Goal: Information Seeking & Learning: Learn about a topic

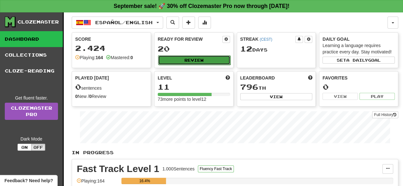
click at [204, 60] on button "Review" at bounding box center [194, 60] width 72 height 10
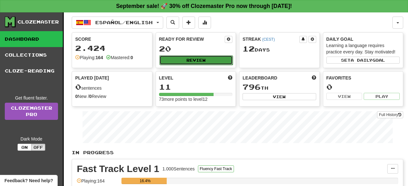
select select "**"
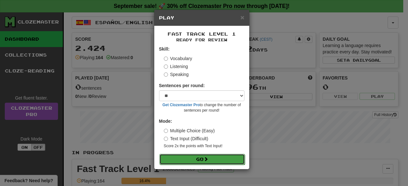
click at [174, 157] on button "Go" at bounding box center [201, 159] width 85 height 11
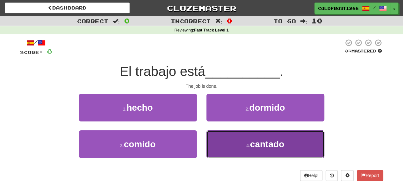
click at [273, 140] on span "cantado" at bounding box center [267, 145] width 34 height 10
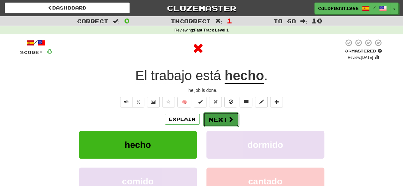
click at [213, 117] on button "Next" at bounding box center [221, 120] width 36 height 15
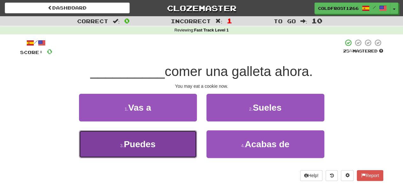
click at [178, 142] on button "3 . Puedes" at bounding box center [138, 145] width 118 height 28
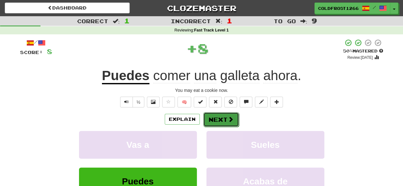
click at [229, 117] on span at bounding box center [231, 120] width 6 height 6
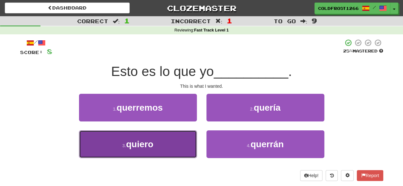
click at [176, 152] on button "3 . quiero" at bounding box center [138, 145] width 118 height 28
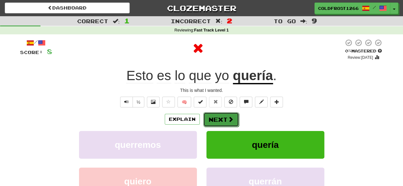
click at [218, 122] on button "Next" at bounding box center [221, 120] width 36 height 15
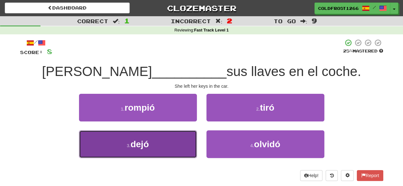
click at [184, 137] on button "3 . dejó" at bounding box center [138, 145] width 118 height 28
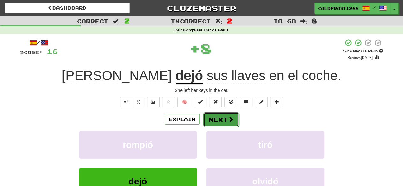
click at [229, 118] on span at bounding box center [231, 120] width 6 height 6
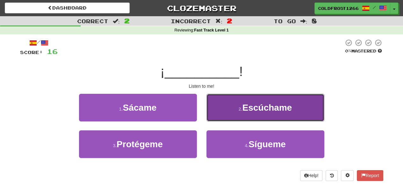
click at [255, 107] on span "Escúchame" at bounding box center [268, 108] width 50 height 10
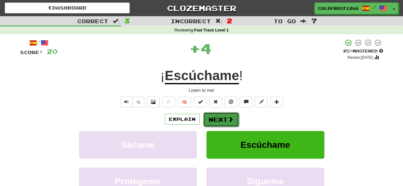
click at [232, 118] on span at bounding box center [231, 120] width 6 height 6
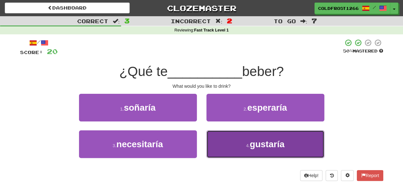
click at [254, 138] on button "4 . gustaría" at bounding box center [266, 145] width 118 height 28
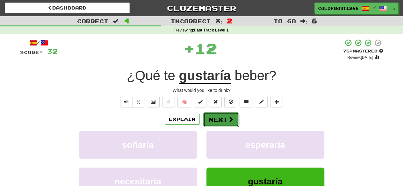
click at [233, 119] on button "Next" at bounding box center [221, 120] width 36 height 15
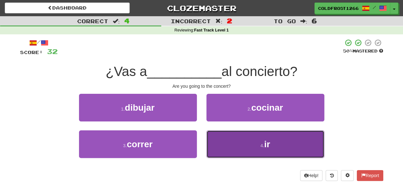
click at [236, 140] on button "4 . ir" at bounding box center [266, 145] width 118 height 28
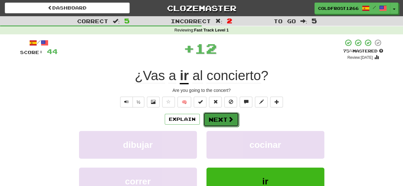
click at [223, 116] on button "Next" at bounding box center [221, 120] width 36 height 15
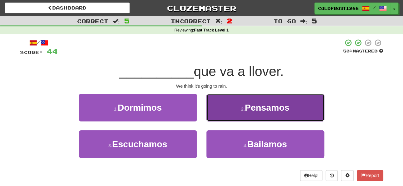
click at [237, 114] on button "2 . Pensamos" at bounding box center [266, 108] width 118 height 28
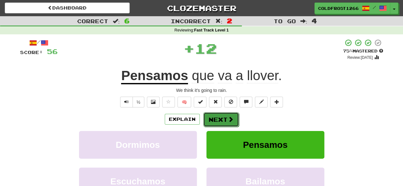
click at [226, 117] on button "Next" at bounding box center [221, 120] width 36 height 15
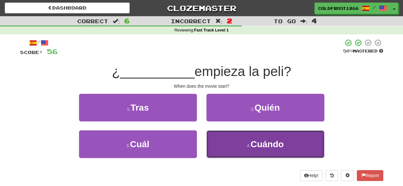
click at [230, 155] on button "4 . Cuándo" at bounding box center [266, 145] width 118 height 28
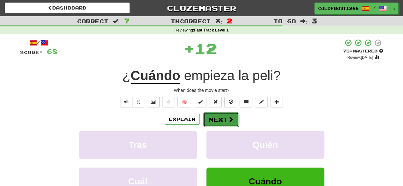
click at [214, 119] on button "Next" at bounding box center [221, 120] width 36 height 15
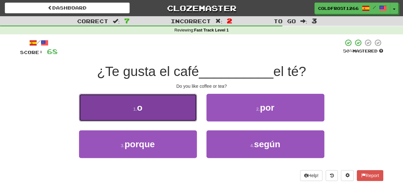
click at [165, 117] on button "1 . o" at bounding box center [138, 108] width 118 height 28
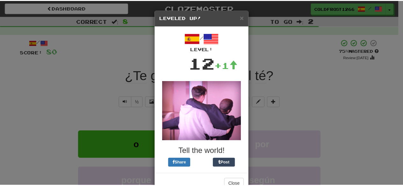
scroll to position [18, 0]
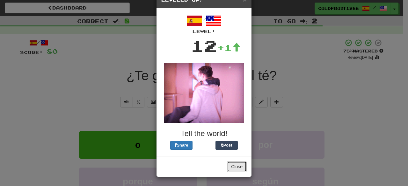
click at [234, 169] on button "Close" at bounding box center [237, 167] width 20 height 11
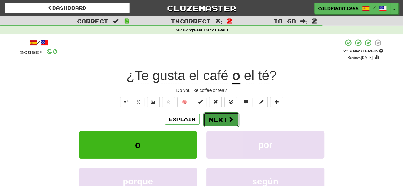
click at [233, 120] on button "Next" at bounding box center [221, 120] width 36 height 15
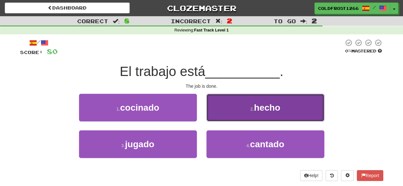
click at [284, 107] on button "2 . hecho" at bounding box center [266, 108] width 118 height 28
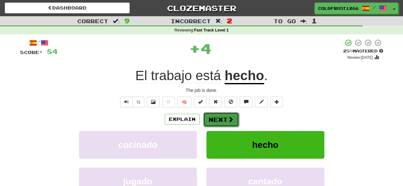
click at [225, 119] on button "Next" at bounding box center [221, 120] width 36 height 15
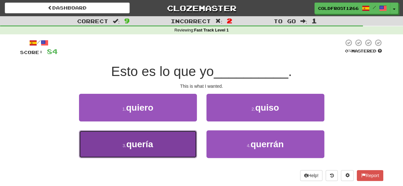
click at [186, 149] on button "3 . quería" at bounding box center [138, 145] width 118 height 28
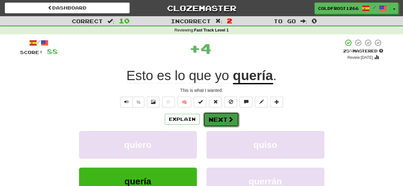
click at [225, 119] on button "Next" at bounding box center [221, 120] width 36 height 15
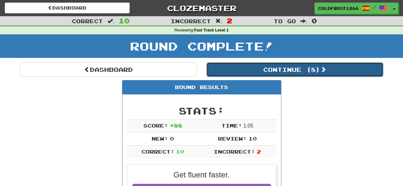
click at [278, 69] on button "Continue ( 8 )" at bounding box center [295, 69] width 177 height 15
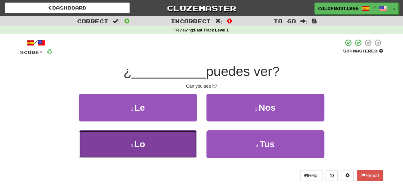
click at [168, 146] on button "3 . Lo" at bounding box center [138, 145] width 118 height 28
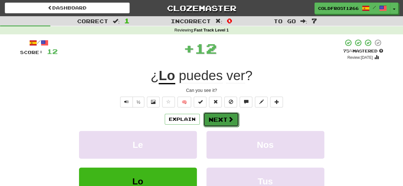
click at [218, 117] on button "Next" at bounding box center [221, 120] width 36 height 15
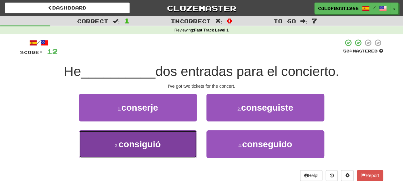
click at [181, 142] on button "3 . consiguió" at bounding box center [138, 145] width 118 height 28
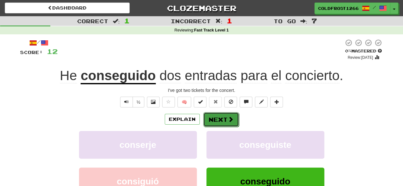
click at [228, 117] on span at bounding box center [231, 120] width 6 height 6
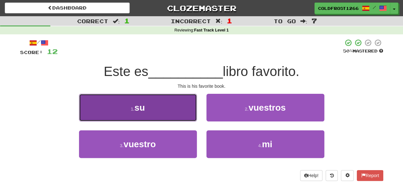
click at [173, 110] on button "1 . su" at bounding box center [138, 108] width 118 height 28
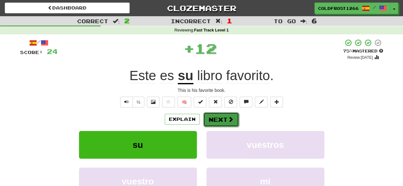
click at [220, 118] on button "Next" at bounding box center [221, 120] width 36 height 15
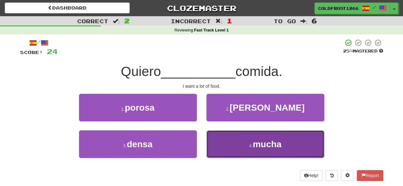
click at [260, 140] on span "mucha" at bounding box center [267, 145] width 29 height 10
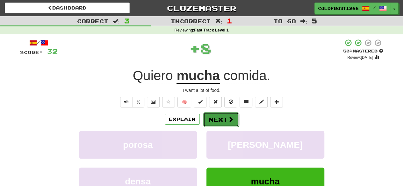
click at [226, 120] on button "Next" at bounding box center [221, 120] width 36 height 15
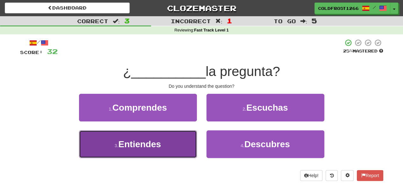
click at [185, 145] on button "3 . Entiendes" at bounding box center [138, 145] width 118 height 28
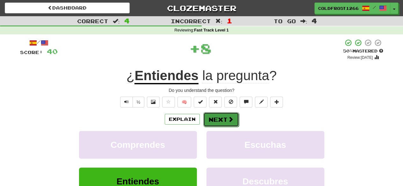
click at [221, 117] on button "Next" at bounding box center [221, 120] width 36 height 15
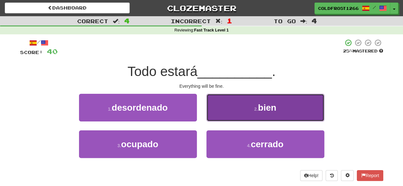
click at [229, 102] on button "2 . bien" at bounding box center [266, 108] width 118 height 28
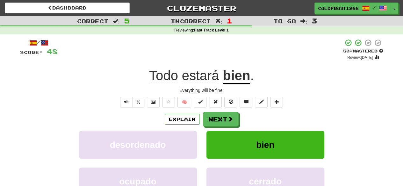
click at [375, 41] on span at bounding box center [378, 43] width 7 height 7
click at [229, 119] on span at bounding box center [231, 120] width 6 height 6
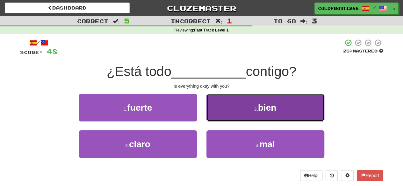
click at [247, 106] on button "2 . bien" at bounding box center [266, 108] width 118 height 28
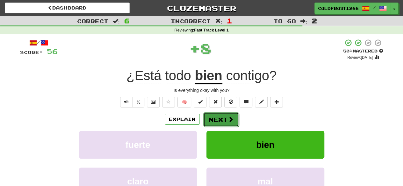
click at [230, 118] on span at bounding box center [231, 120] width 6 height 6
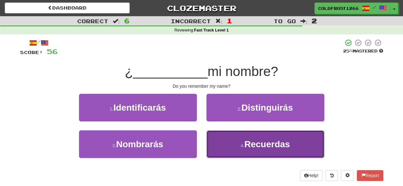
click at [245, 141] on span "Recuerdas" at bounding box center [267, 145] width 46 height 10
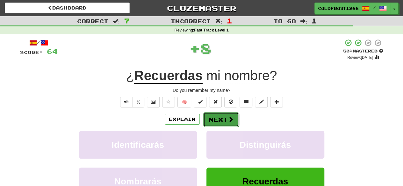
click at [223, 120] on button "Next" at bounding box center [221, 120] width 36 height 15
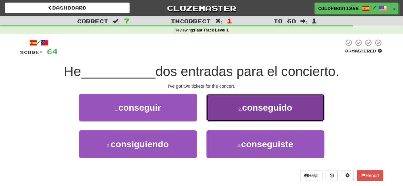
click at [246, 105] on span "conseguido" at bounding box center [267, 108] width 50 height 10
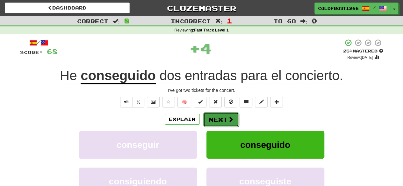
click at [230, 114] on button "Next" at bounding box center [221, 120] width 36 height 15
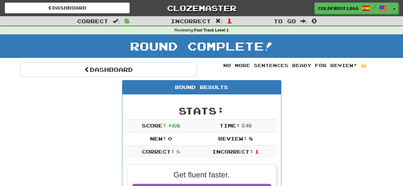
click at [198, 65] on div "Dashboard" at bounding box center [108, 69] width 186 height 15
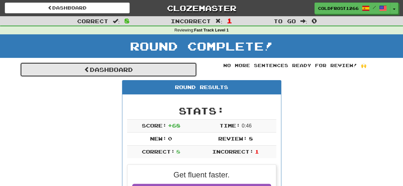
click at [154, 71] on link "Dashboard" at bounding box center [108, 69] width 177 height 15
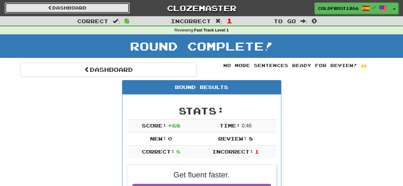
click at [104, 10] on link "Dashboard" at bounding box center [67, 8] width 125 height 11
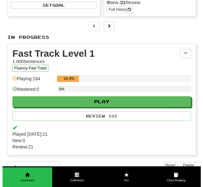
scroll to position [98, 0]
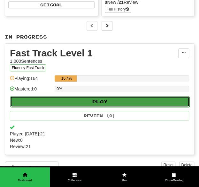
click at [53, 107] on button "Play" at bounding box center [99, 101] width 179 height 11
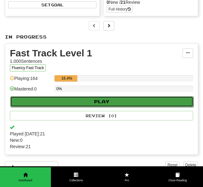
select select "**"
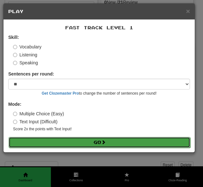
click at [73, 142] on button "Go" at bounding box center [100, 142] width 182 height 11
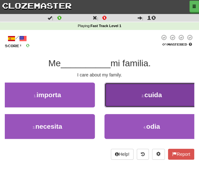
click at [120, 94] on button "2 . cuida" at bounding box center [151, 95] width 95 height 25
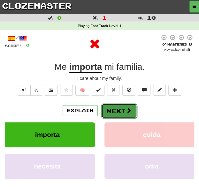
click at [115, 113] on button "Next" at bounding box center [119, 111] width 36 height 15
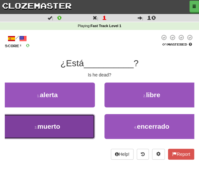
click at [56, 132] on button "3 . muerto" at bounding box center [47, 126] width 95 height 25
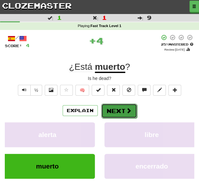
click at [126, 108] on span at bounding box center [129, 111] width 6 height 6
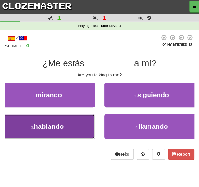
click at [68, 124] on button "3 . hablando" at bounding box center [47, 126] width 95 height 25
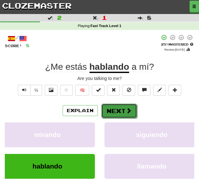
click at [118, 114] on button "Next" at bounding box center [119, 111] width 36 height 15
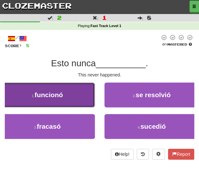
click at [73, 102] on button "1 . funcionó" at bounding box center [47, 95] width 95 height 25
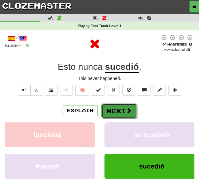
click at [120, 109] on button "Next" at bounding box center [119, 111] width 36 height 15
